Goal: Task Accomplishment & Management: Manage account settings

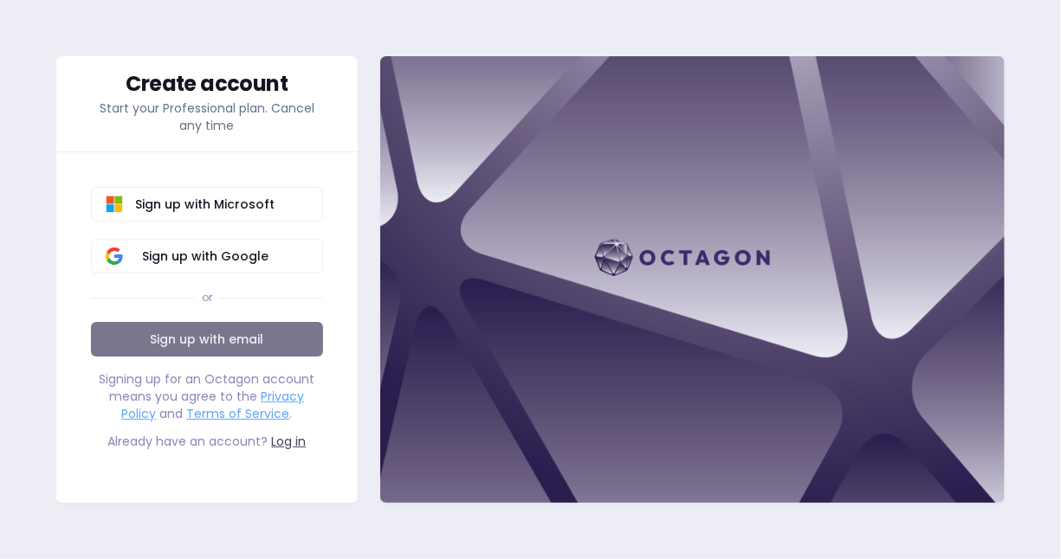
click at [191, 328] on link "Sign up with email" at bounding box center [207, 339] width 232 height 35
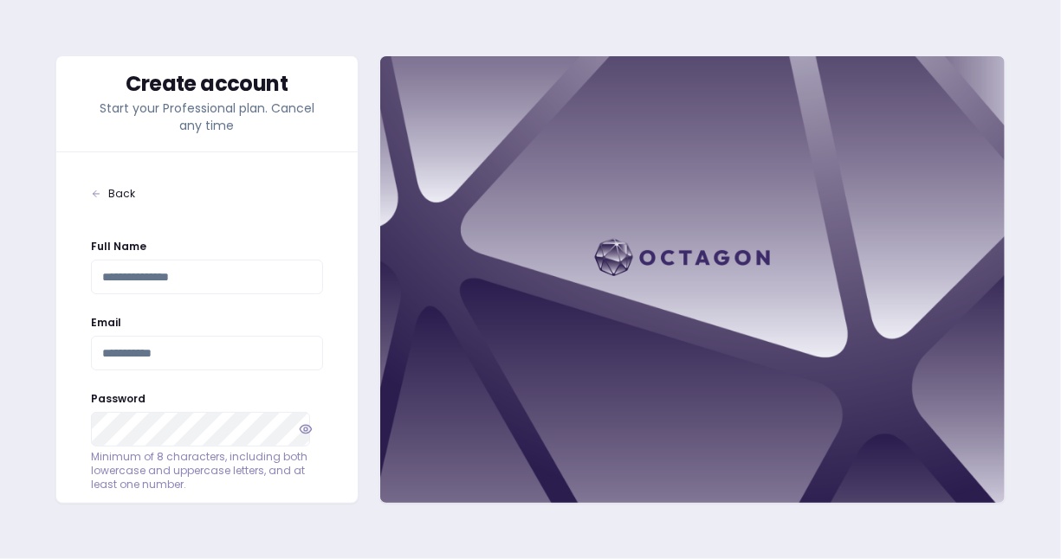
click at [183, 262] on input "Full Name" at bounding box center [207, 277] width 232 height 35
click at [109, 197] on span "Back" at bounding box center [121, 194] width 27 height 14
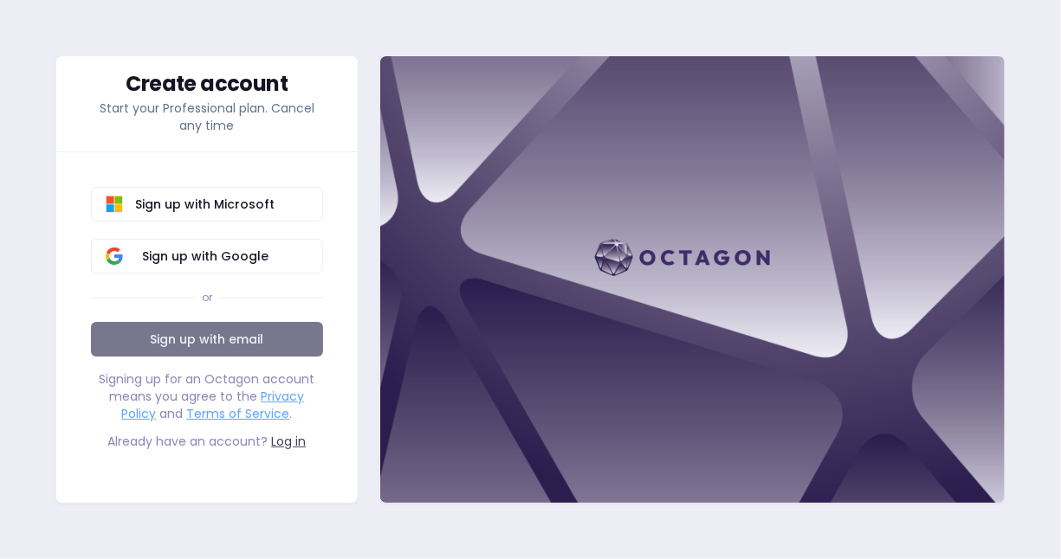
click at [233, 341] on link "Sign up with email" at bounding box center [207, 339] width 232 height 35
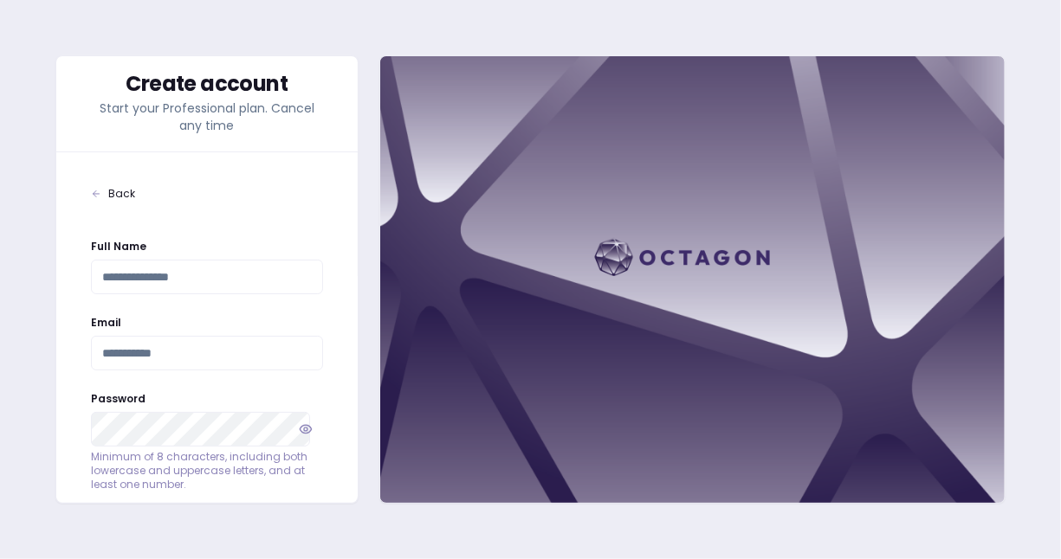
click at [215, 281] on input "Full Name" at bounding box center [207, 277] width 232 height 35
type input "**********"
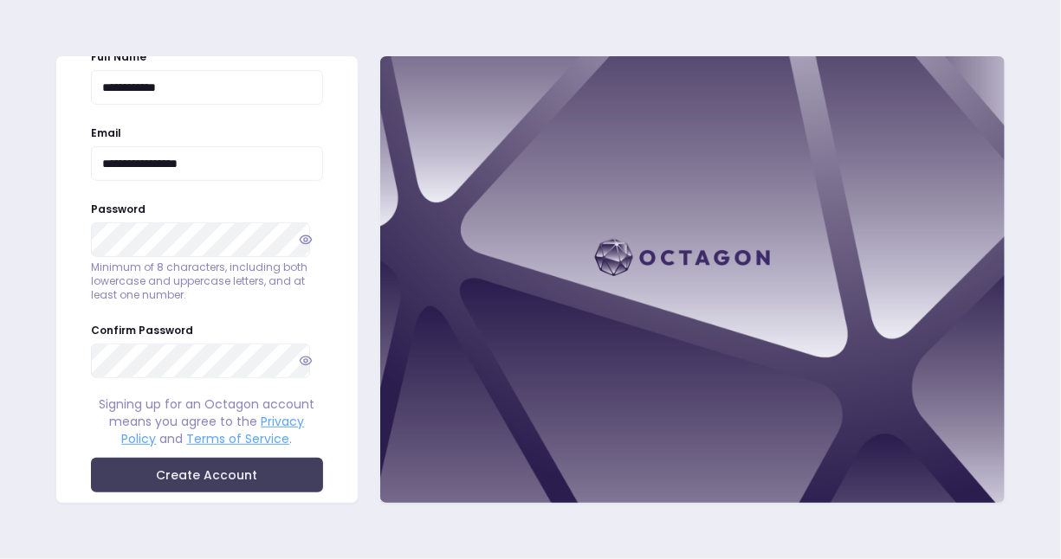
scroll to position [190, 0]
click at [91, 457] on button "Create Account" at bounding box center [207, 474] width 232 height 35
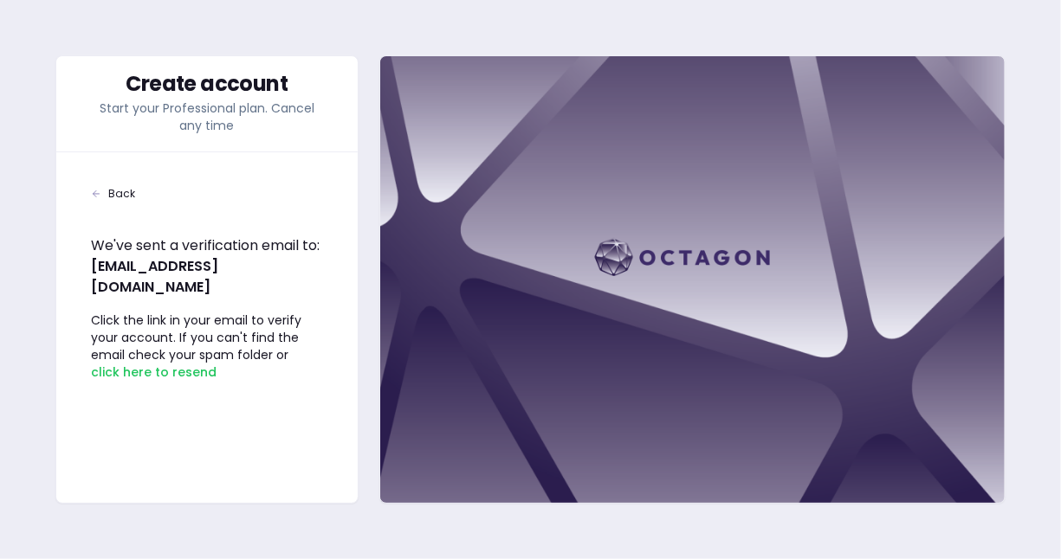
scroll to position [0, 0]
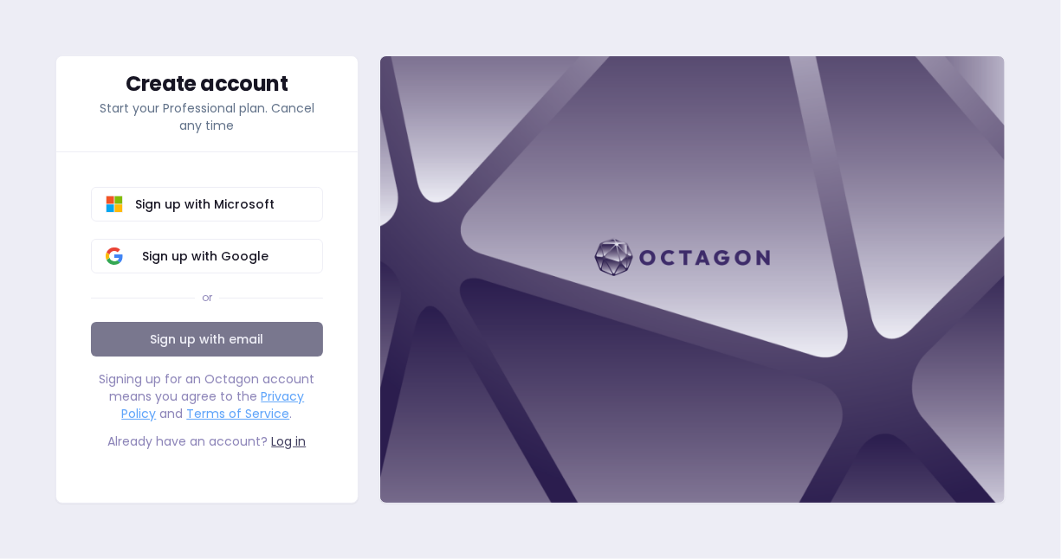
click at [184, 322] on link "Sign up with email" at bounding box center [207, 339] width 232 height 35
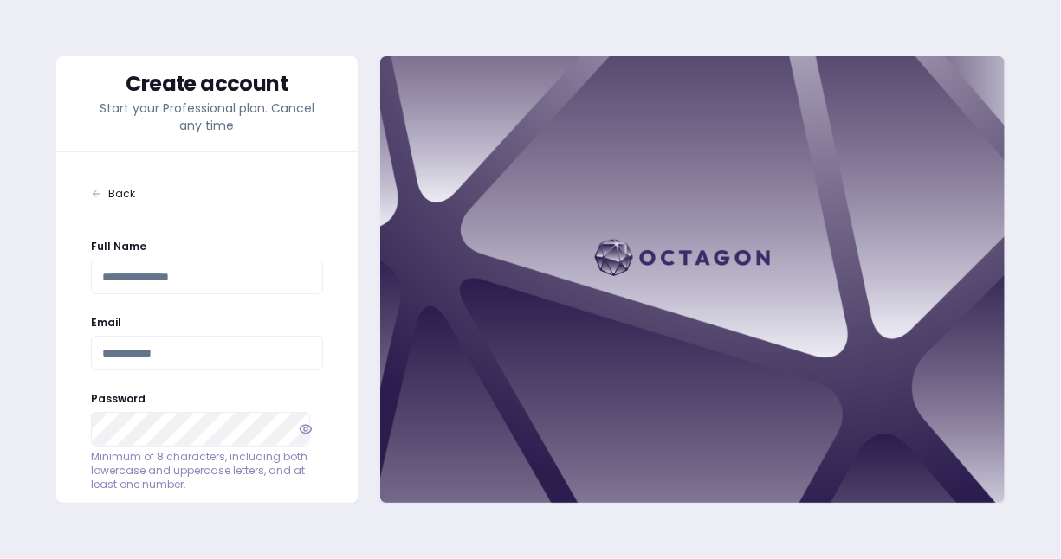
click at [107, 206] on div at bounding box center [207, 218] width 232 height 35
click at [106, 201] on div at bounding box center [207, 218] width 232 height 35
click at [100, 194] on icon at bounding box center [96, 194] width 10 height 10
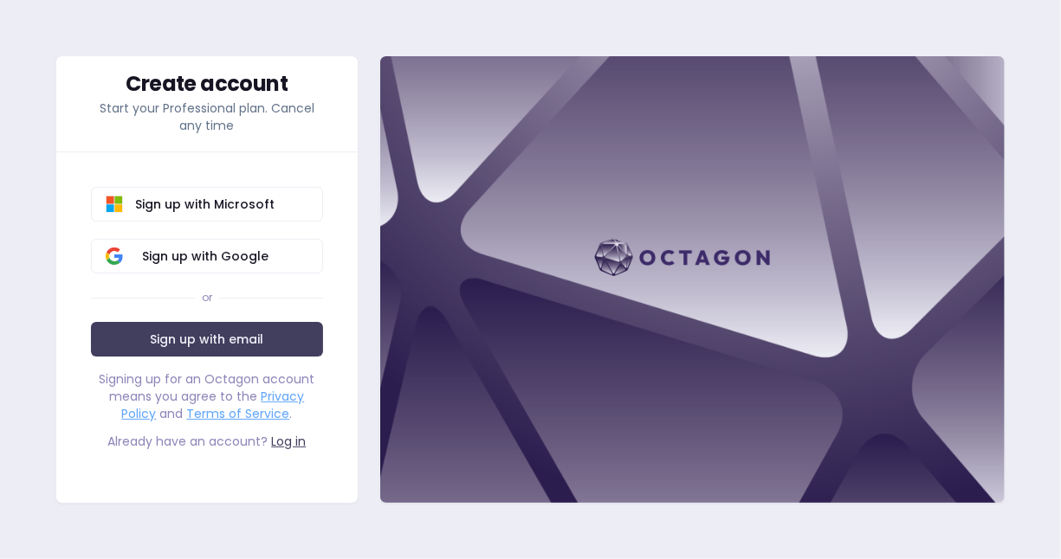
click at [296, 445] on link "Log in" at bounding box center [288, 441] width 35 height 17
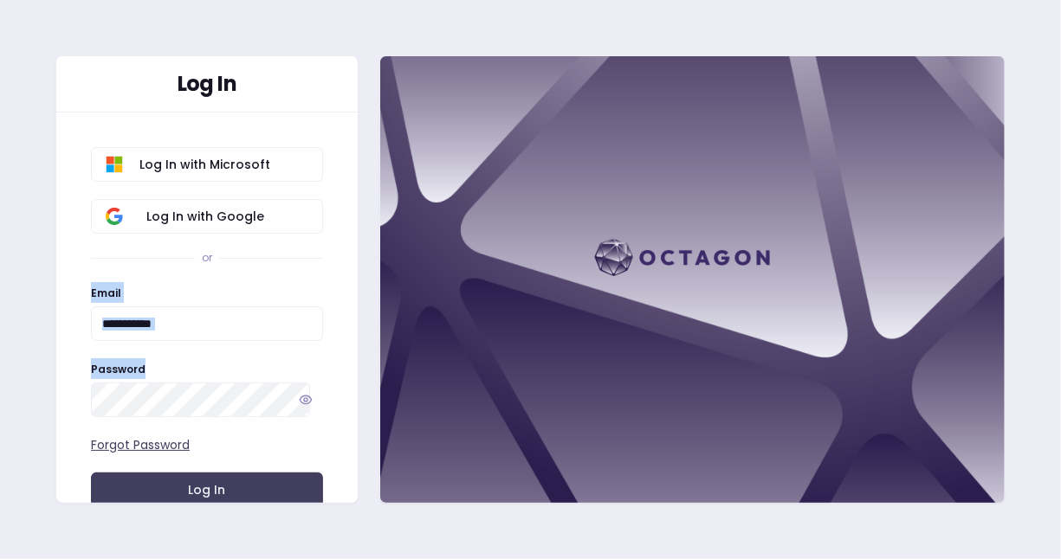
drag, startPoint x: 235, startPoint y: 345, endPoint x: 219, endPoint y: 331, distance: 21.4
click at [219, 331] on form "Email Password Forgot Password Log In" at bounding box center [207, 400] width 232 height 236
click at [219, 331] on input "Email" at bounding box center [207, 324] width 232 height 35
type input "**********"
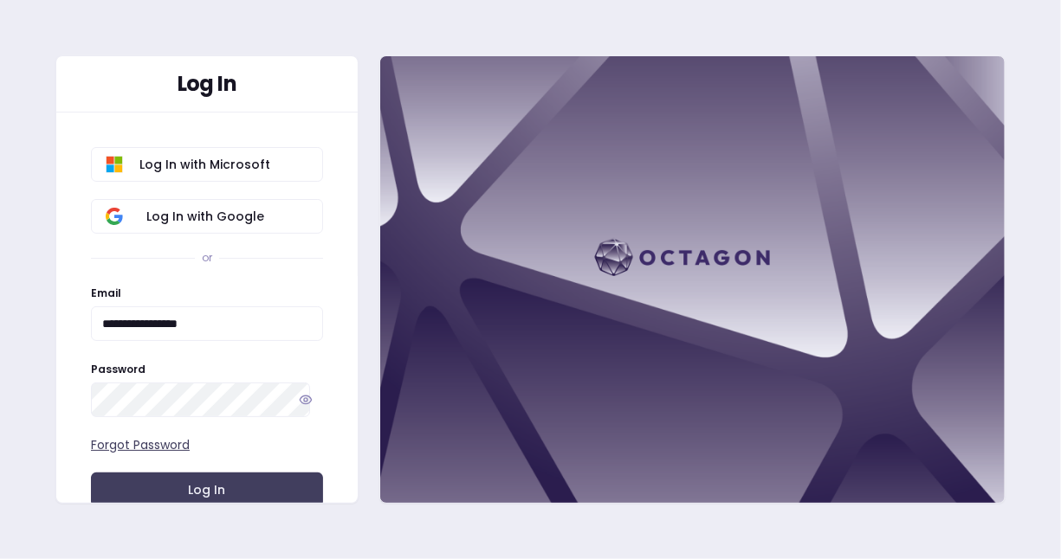
click at [91, 473] on button "Log In" at bounding box center [207, 490] width 232 height 35
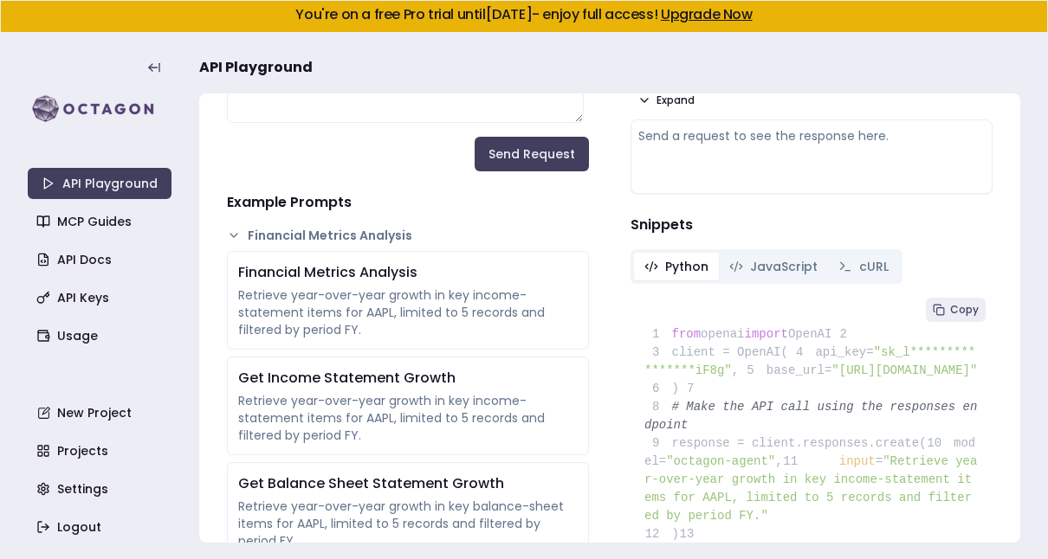
scroll to position [240, 0]
